Goal: Information Seeking & Learning: Learn about a topic

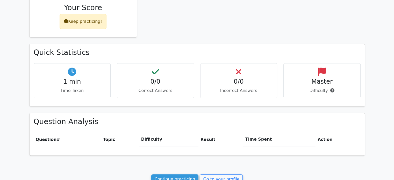
scroll to position [196, 0]
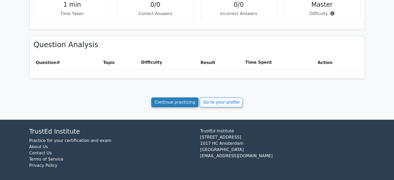
click at [173, 98] on link "Continue practicing" at bounding box center [174, 102] width 47 height 10
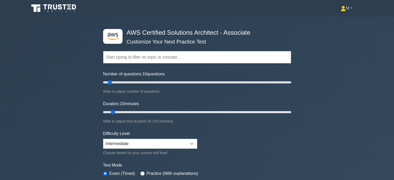
click at [350, 4] on link "M" at bounding box center [346, 8] width 37 height 10
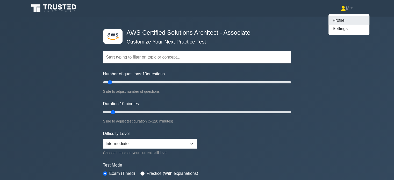
click at [336, 21] on link "Profile" at bounding box center [348, 20] width 41 height 8
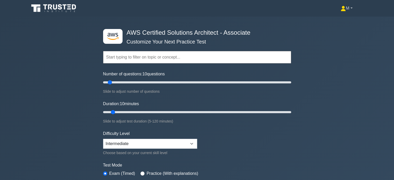
click at [344, 9] on link "M" at bounding box center [346, 8] width 37 height 10
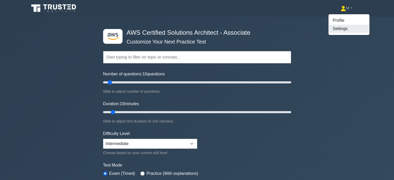
click at [334, 28] on link "Settings" at bounding box center [348, 29] width 41 height 8
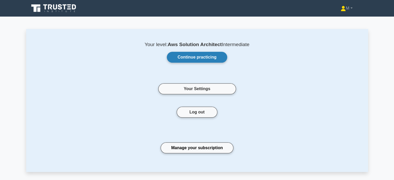
click at [195, 59] on link "Continue practicing" at bounding box center [197, 57] width 60 height 11
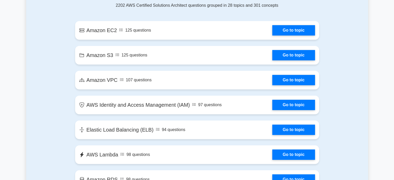
scroll to position [221, 0]
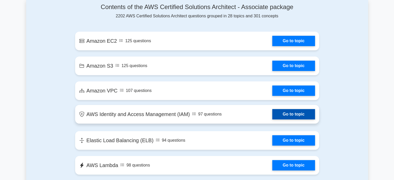
click at [272, 111] on link "Go to topic" at bounding box center [293, 114] width 42 height 10
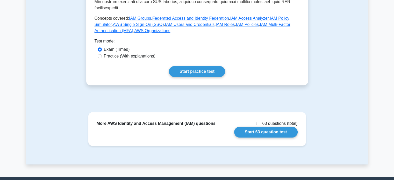
scroll to position [231, 0]
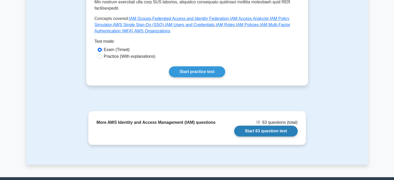
click at [246, 126] on link "Start 63 question test" at bounding box center [265, 131] width 63 height 11
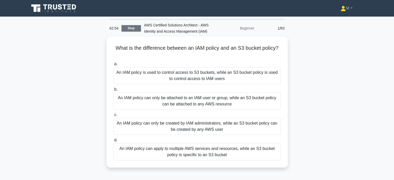
click at [128, 30] on link "Stop" at bounding box center [130, 28] width 19 height 6
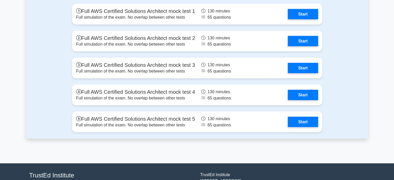
scroll to position [1073, 0]
